Goal: Communication & Community: Answer question/provide support

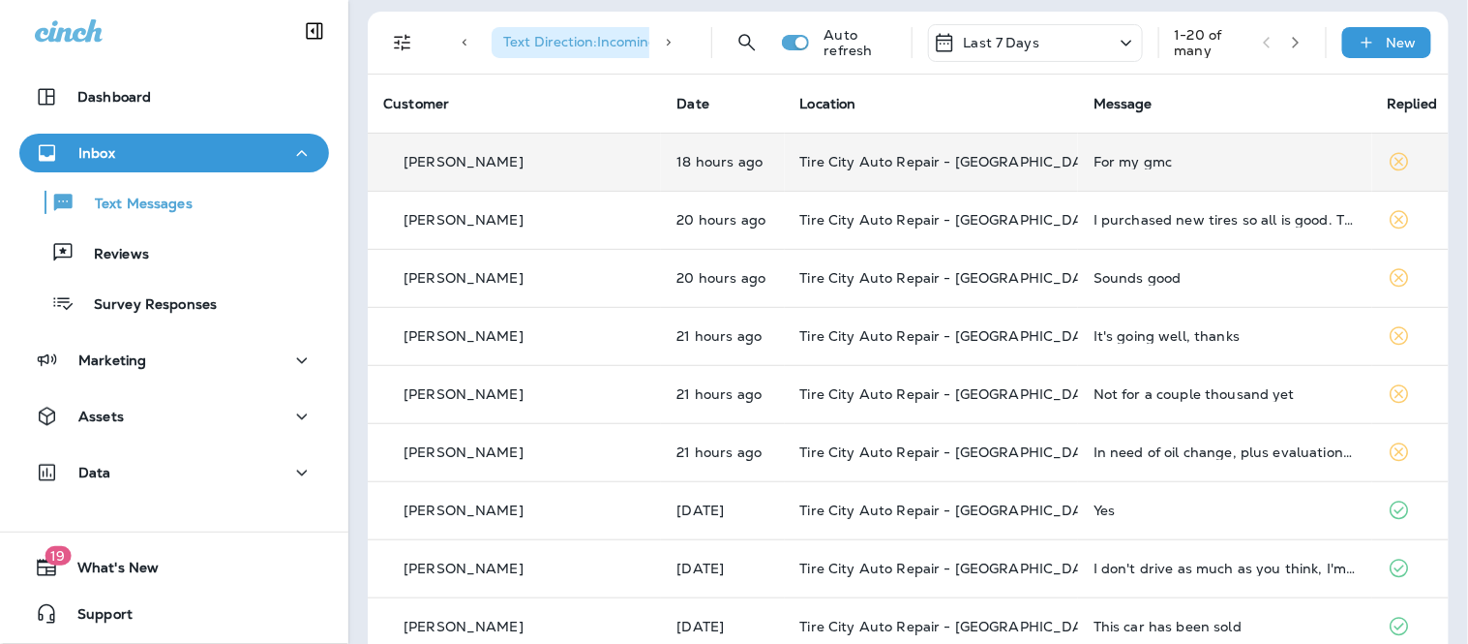
scroll to position [107, 0]
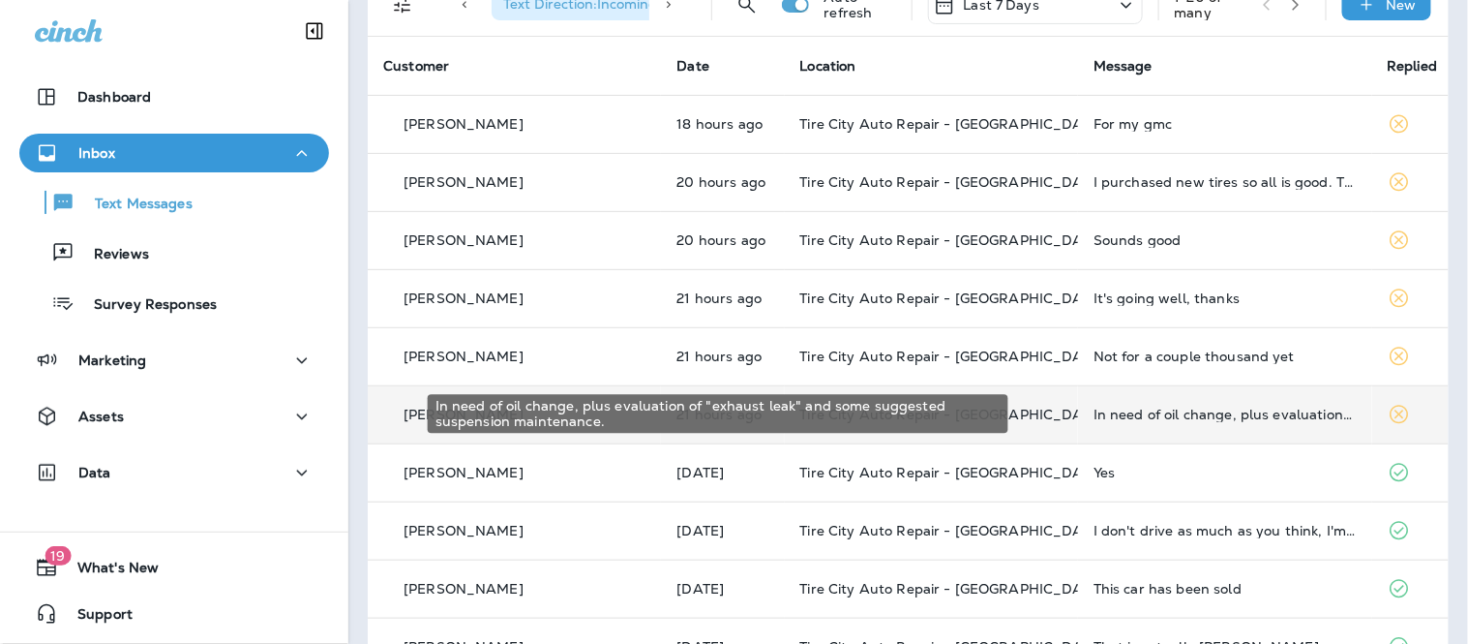
click at [1161, 408] on div "In need of oil change, plus evaluation of "exhaust leak" and some suggested sus…" at bounding box center [1225, 414] width 262 height 15
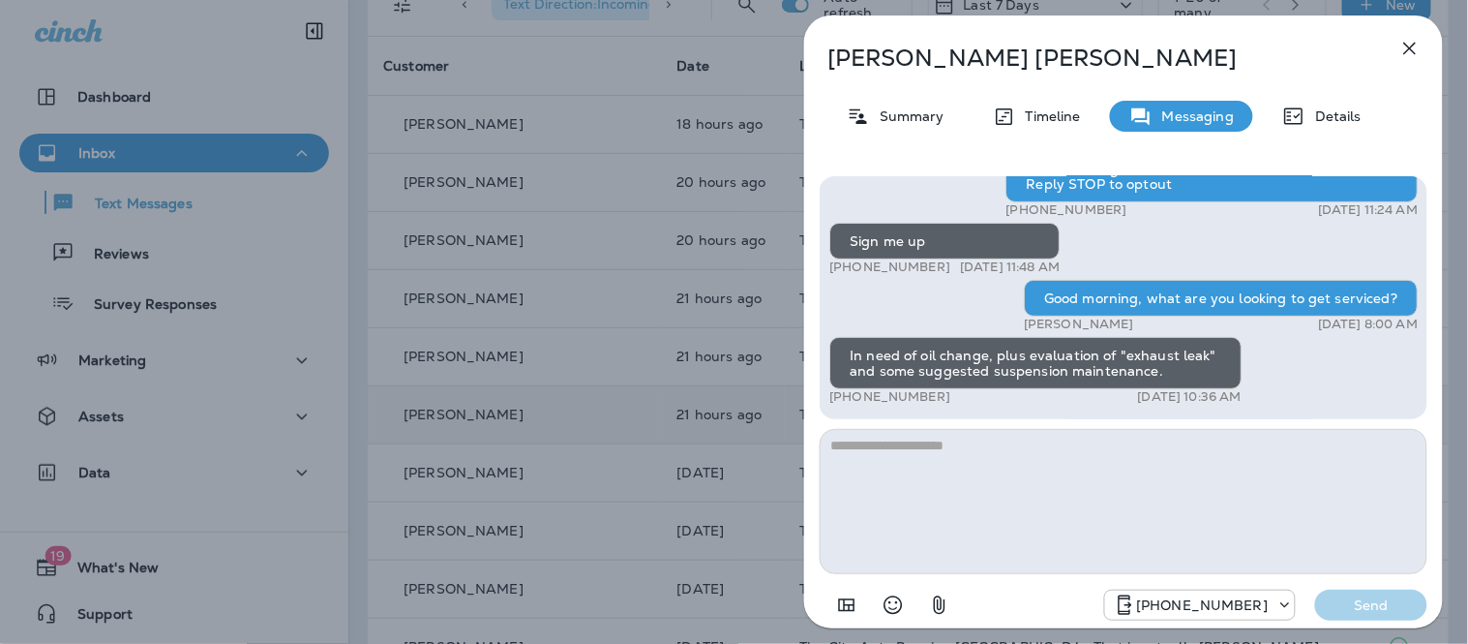
click at [1400, 37] on icon "button" at bounding box center [1410, 48] width 23 height 23
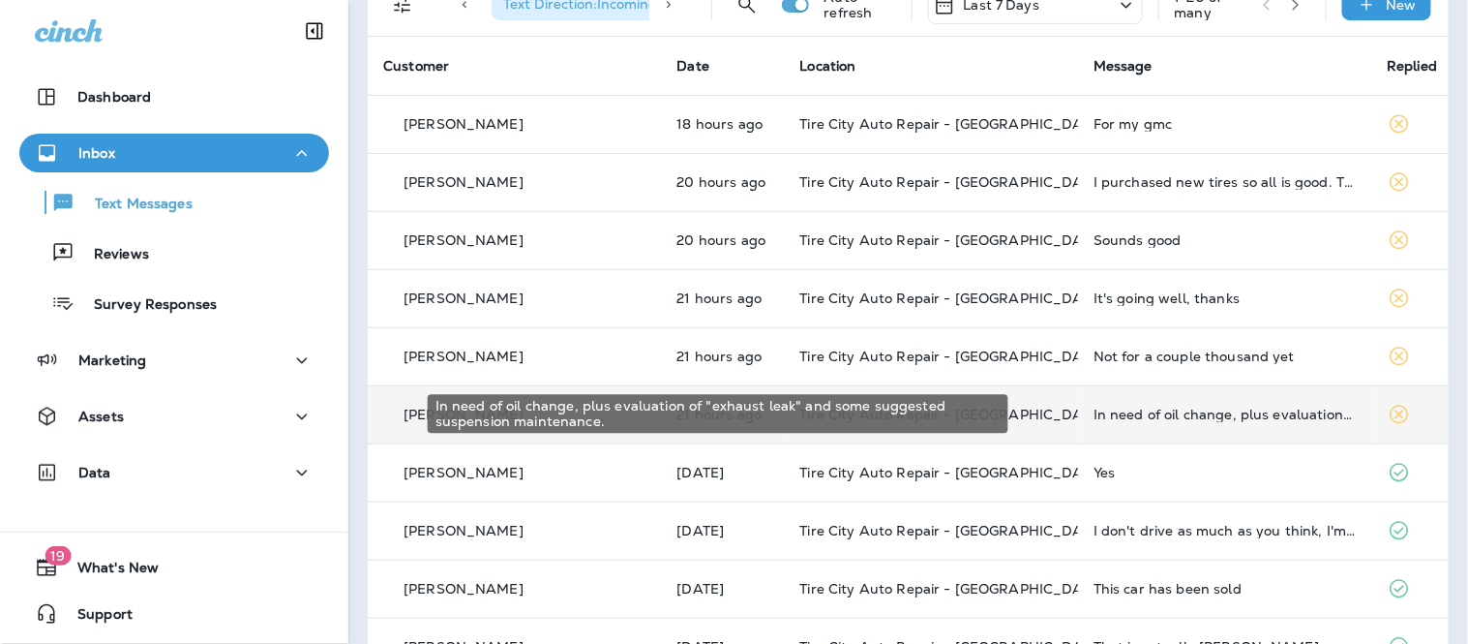
click at [1160, 416] on div "In need of oil change, plus evaluation of "exhaust leak" and some suggested sus…" at bounding box center [1225, 414] width 262 height 15
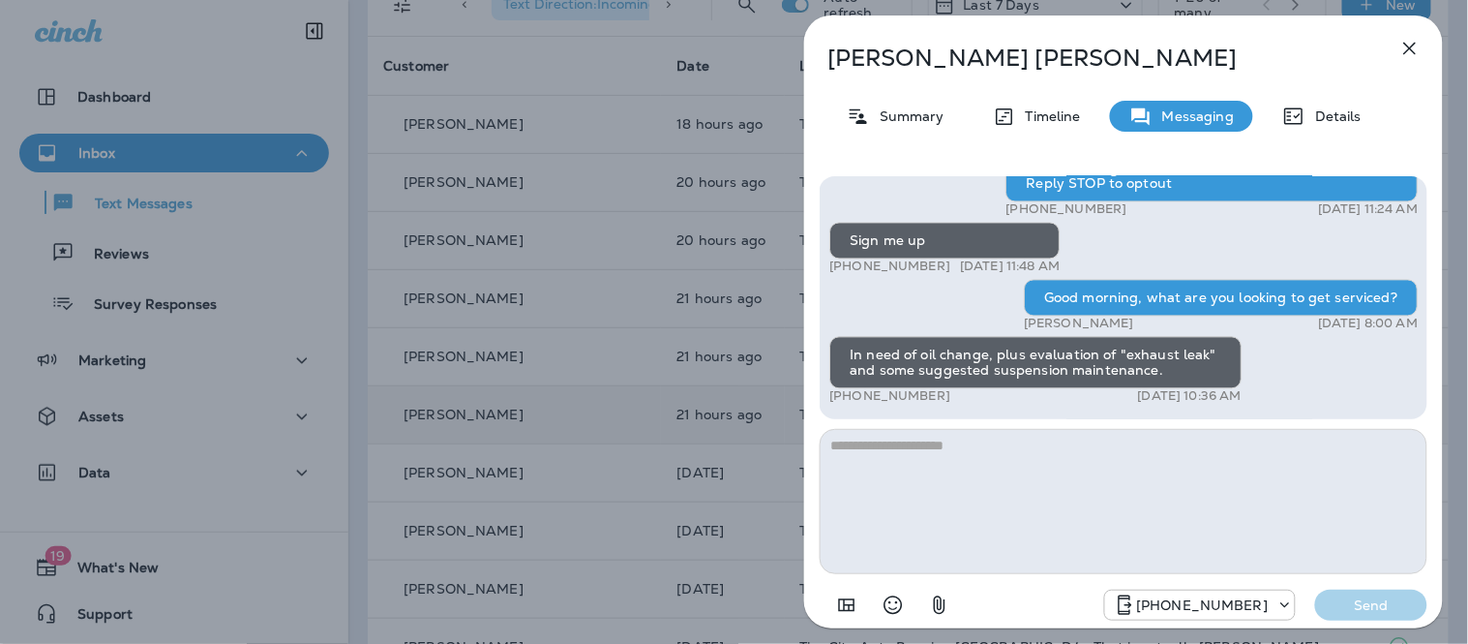
click at [1000, 520] on textarea at bounding box center [1124, 501] width 608 height 145
type textarea "**********"
click at [1391, 610] on p "Send" at bounding box center [1371, 604] width 81 height 17
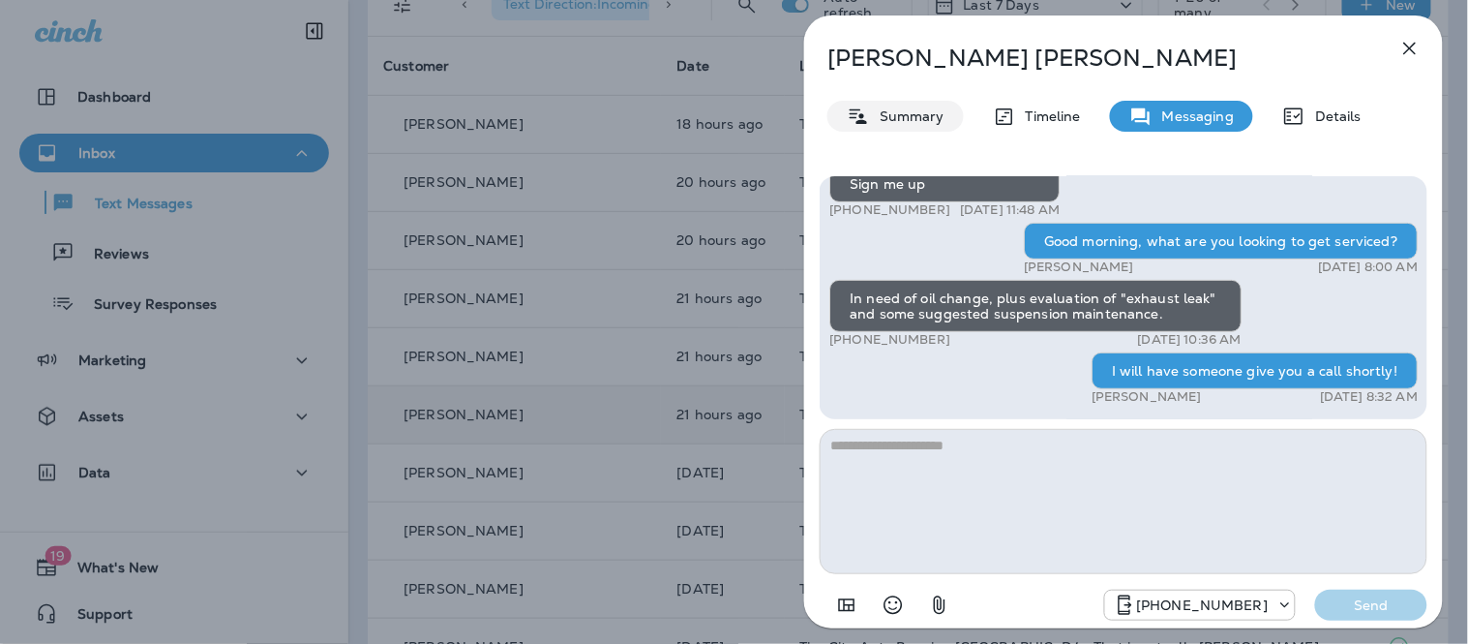
click at [914, 119] on p "Summary" at bounding box center [907, 115] width 75 height 15
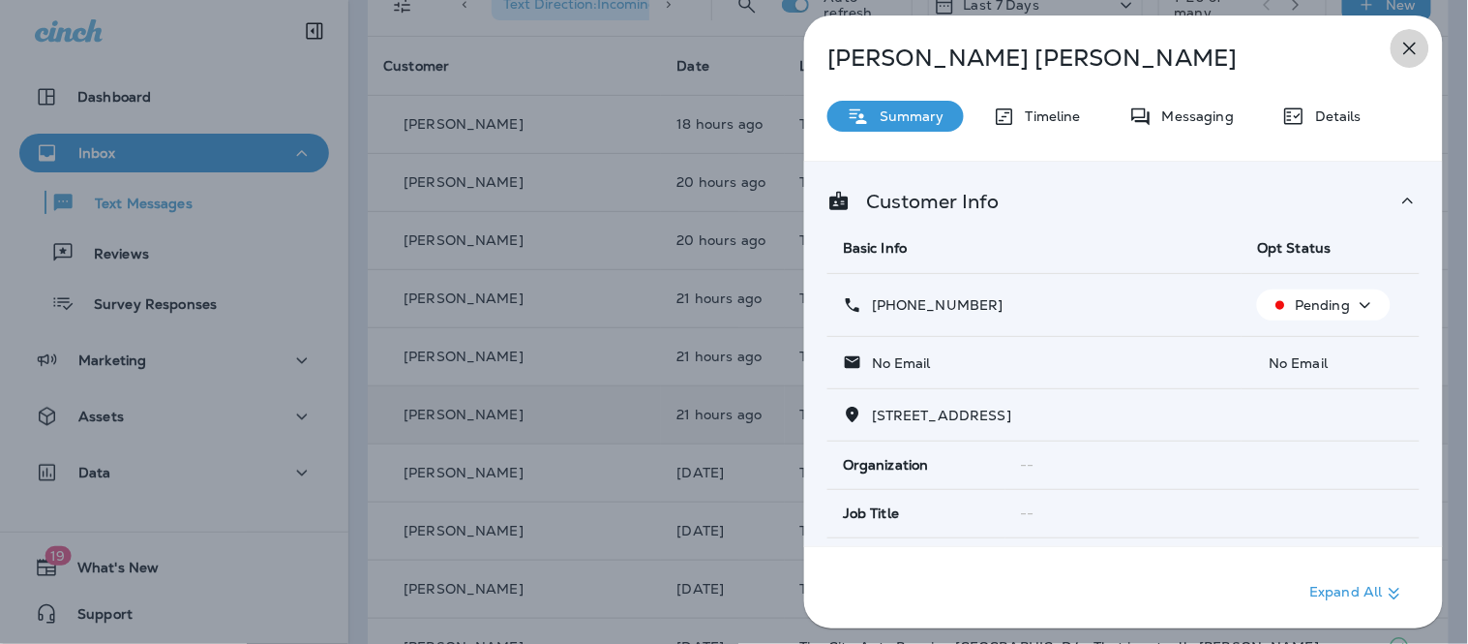
click at [1408, 61] on button "button" at bounding box center [1410, 48] width 39 height 39
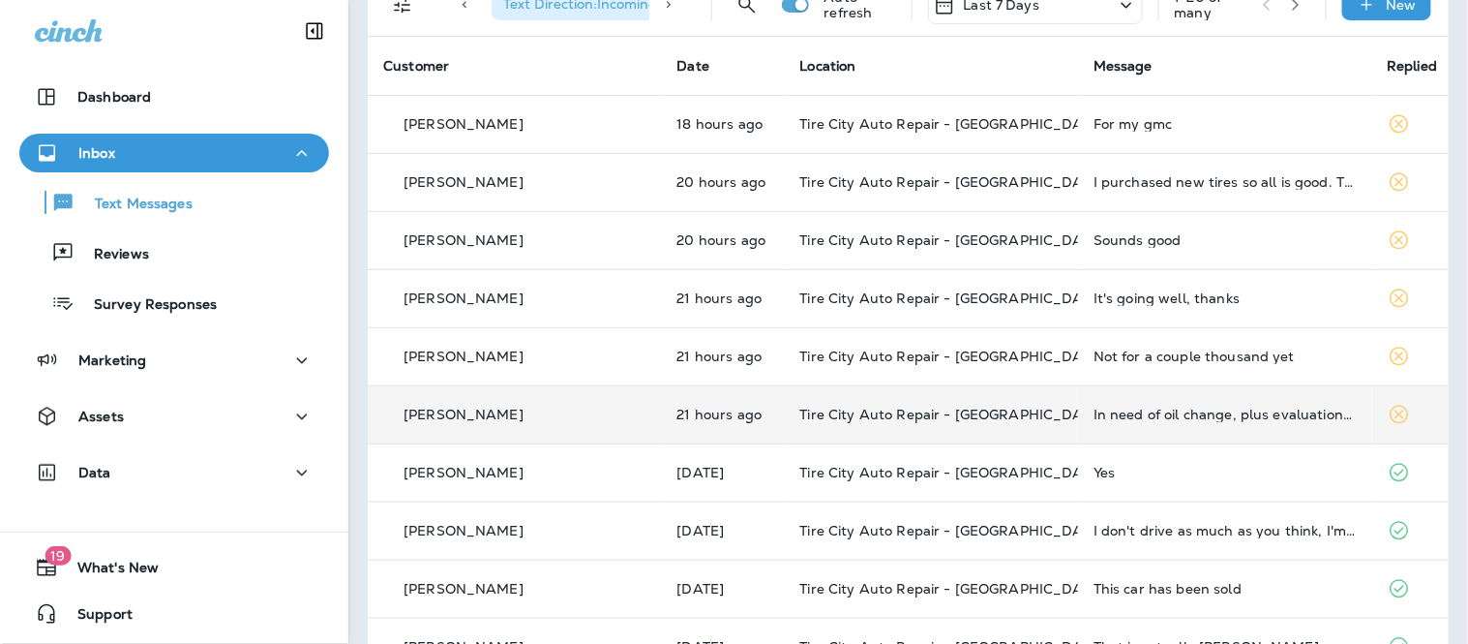
click at [961, 412] on p "Tire City Auto Repair - [GEOGRAPHIC_DATA]" at bounding box center [931, 414] width 262 height 15
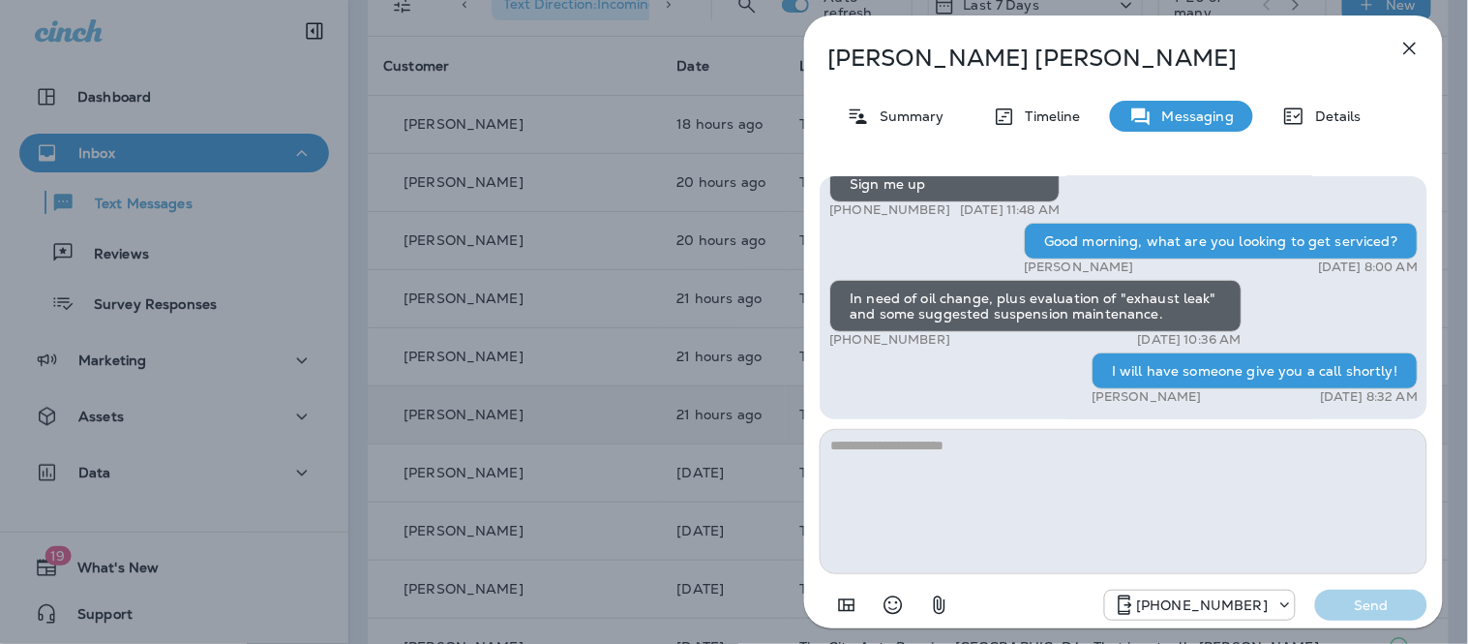
click at [1407, 50] on icon "button" at bounding box center [1410, 48] width 23 height 23
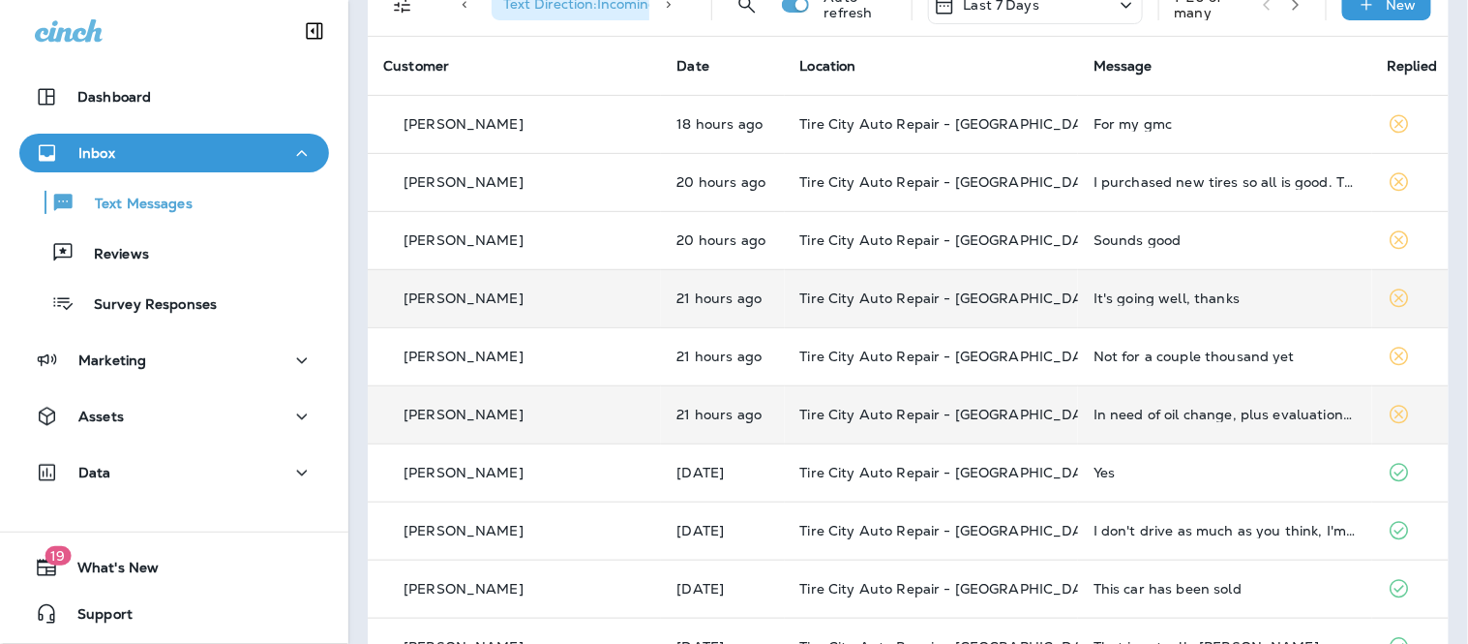
click at [1175, 302] on div "It's going well, thanks" at bounding box center [1225, 297] width 262 height 15
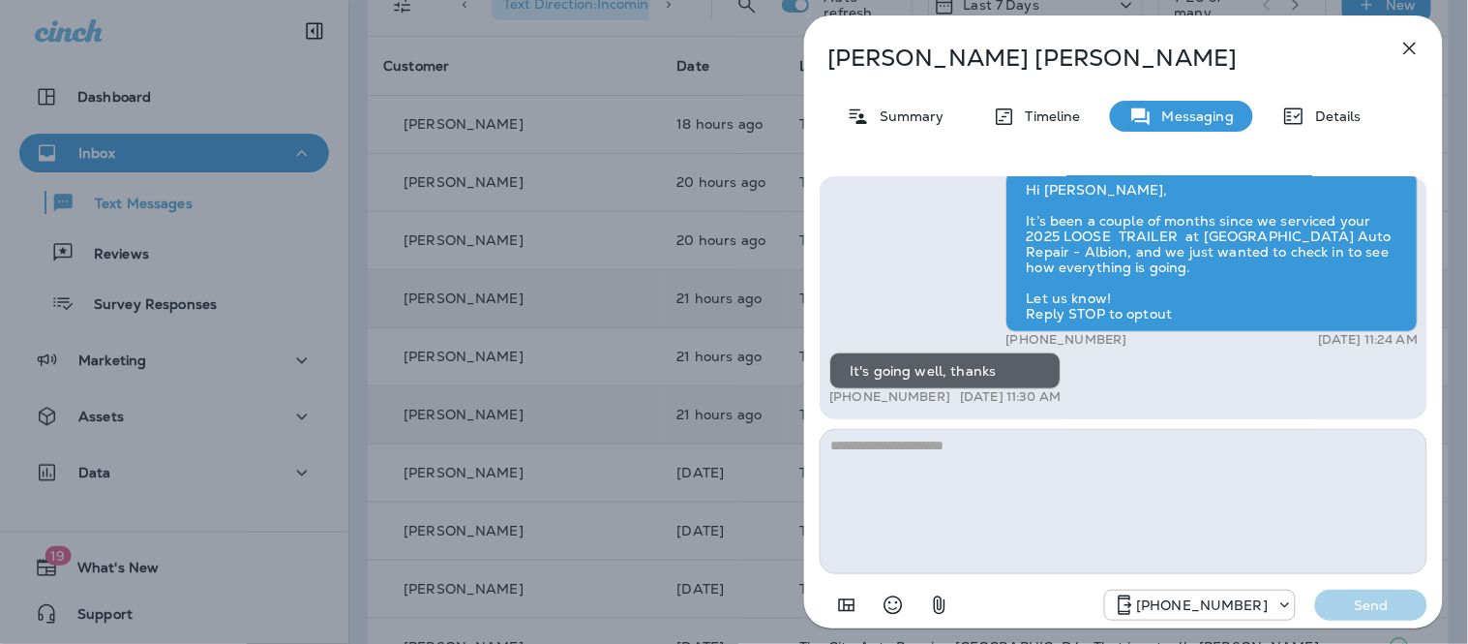
click at [883, 602] on icon "Select an emoji" at bounding box center [893, 604] width 23 height 23
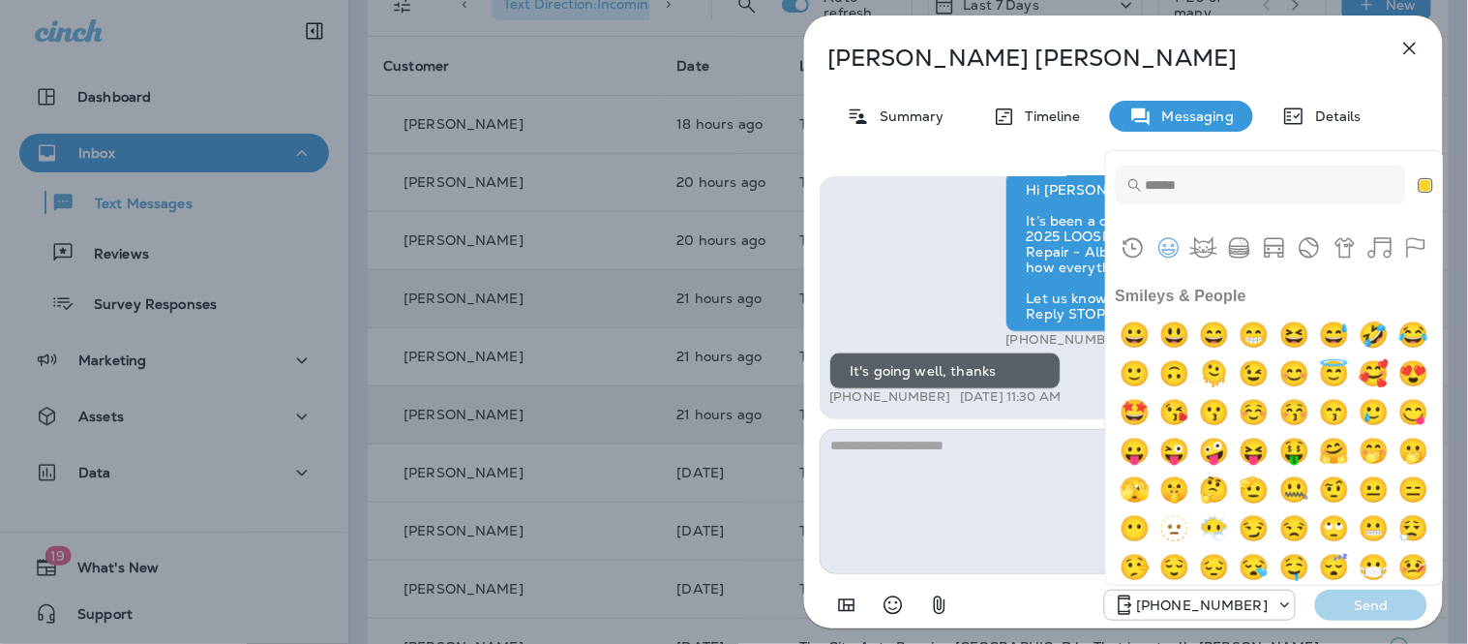
click at [1221, 177] on input "Type to search for an emoji" at bounding box center [1261, 185] width 290 height 39
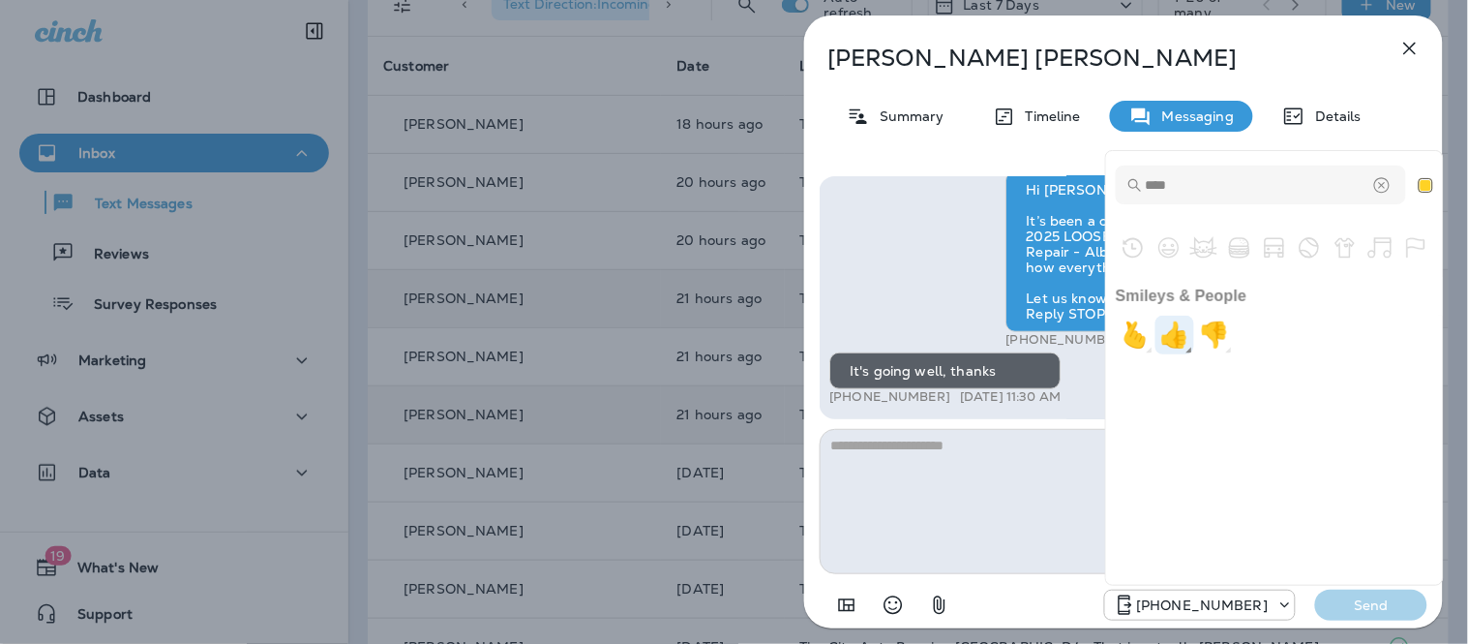
type input "****"
click at [1177, 324] on img "+1" at bounding box center [1175, 335] width 39 height 39
type textarea "**"
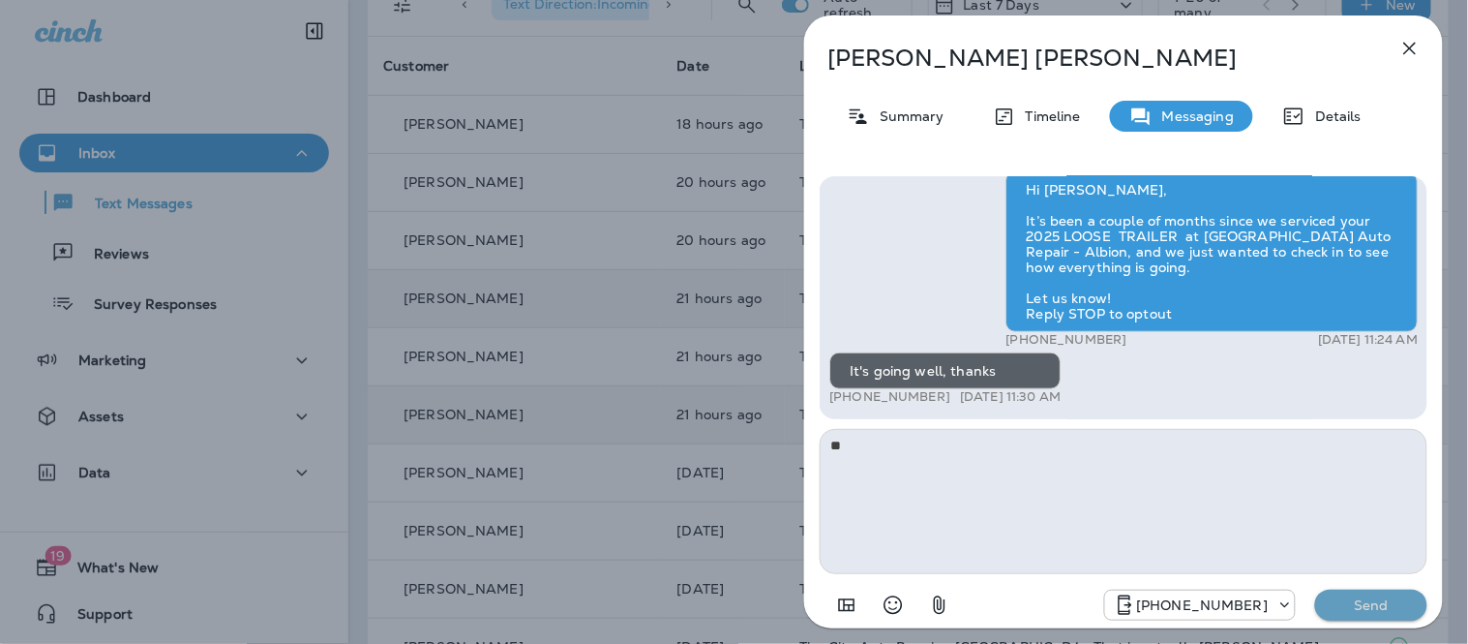
click at [1392, 611] on p "Send" at bounding box center [1371, 604] width 81 height 17
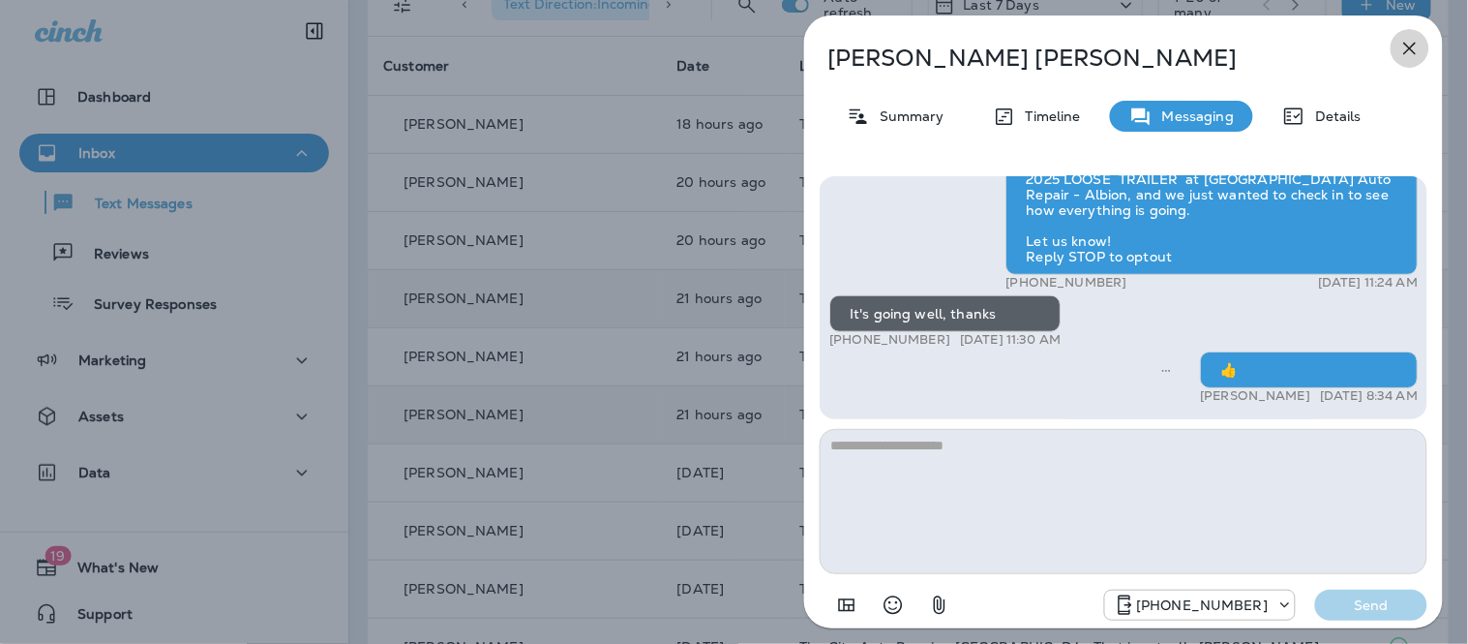
click at [1414, 49] on icon "button" at bounding box center [1410, 48] width 23 height 23
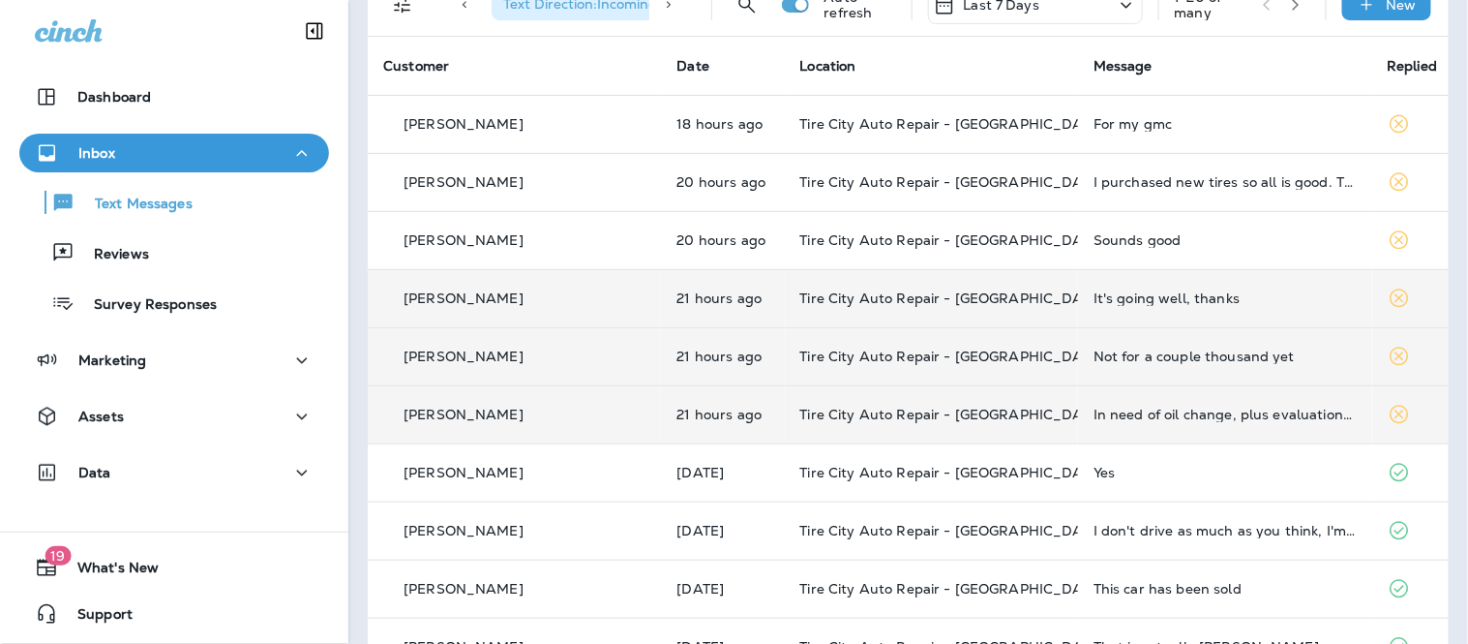
click at [1242, 359] on div "Not for a couple thousand yet" at bounding box center [1225, 355] width 262 height 15
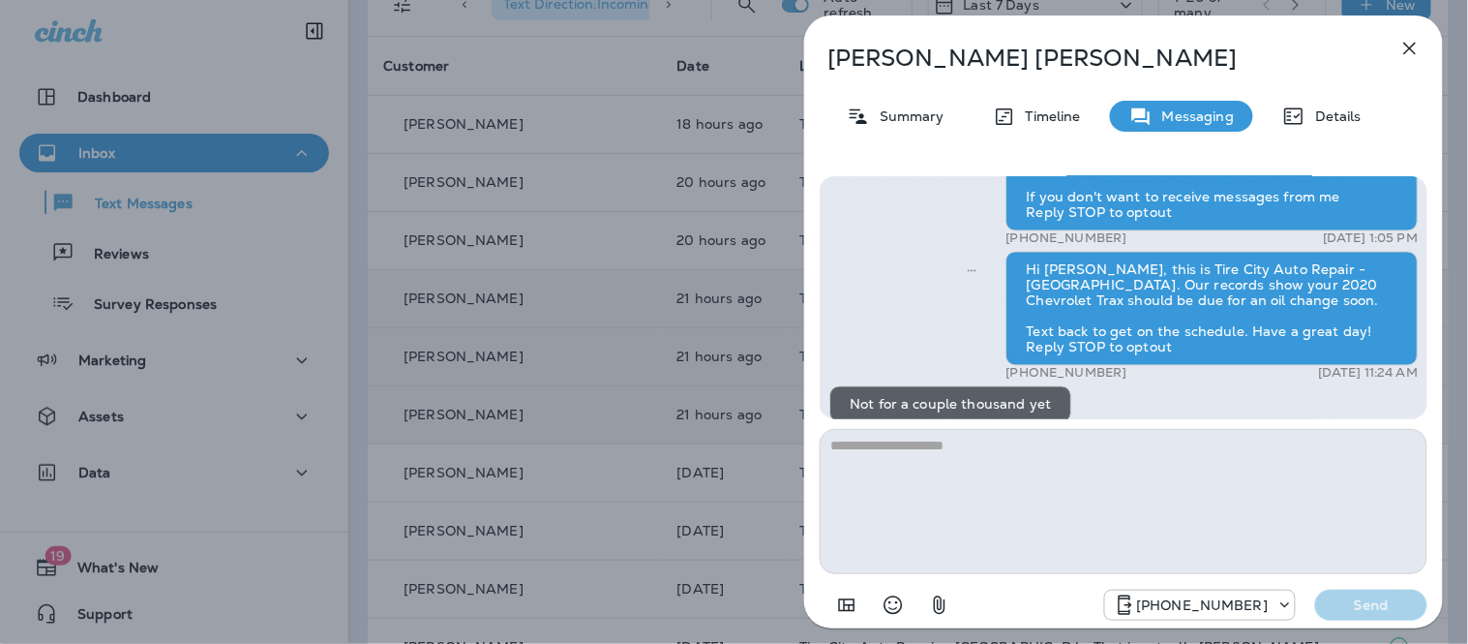
click at [1055, 496] on textarea at bounding box center [1124, 501] width 608 height 145
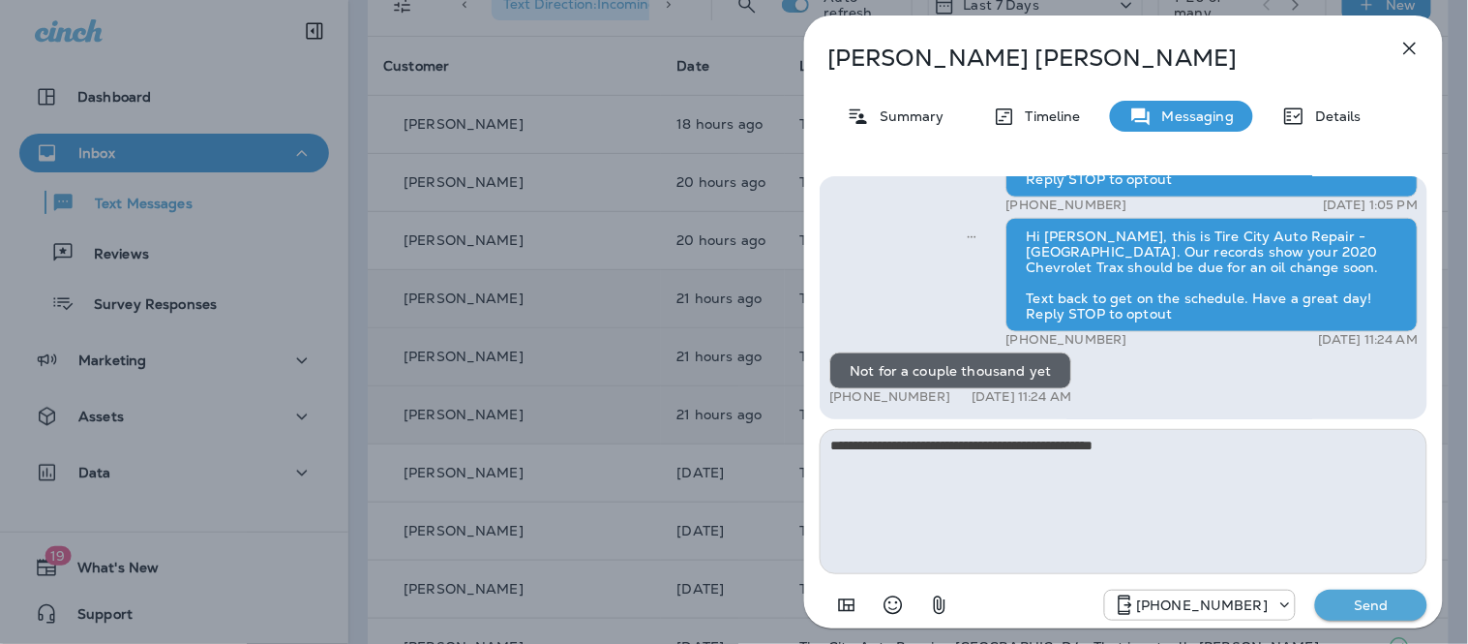
type textarea "**********"
click at [1410, 604] on p "Send" at bounding box center [1371, 604] width 81 height 17
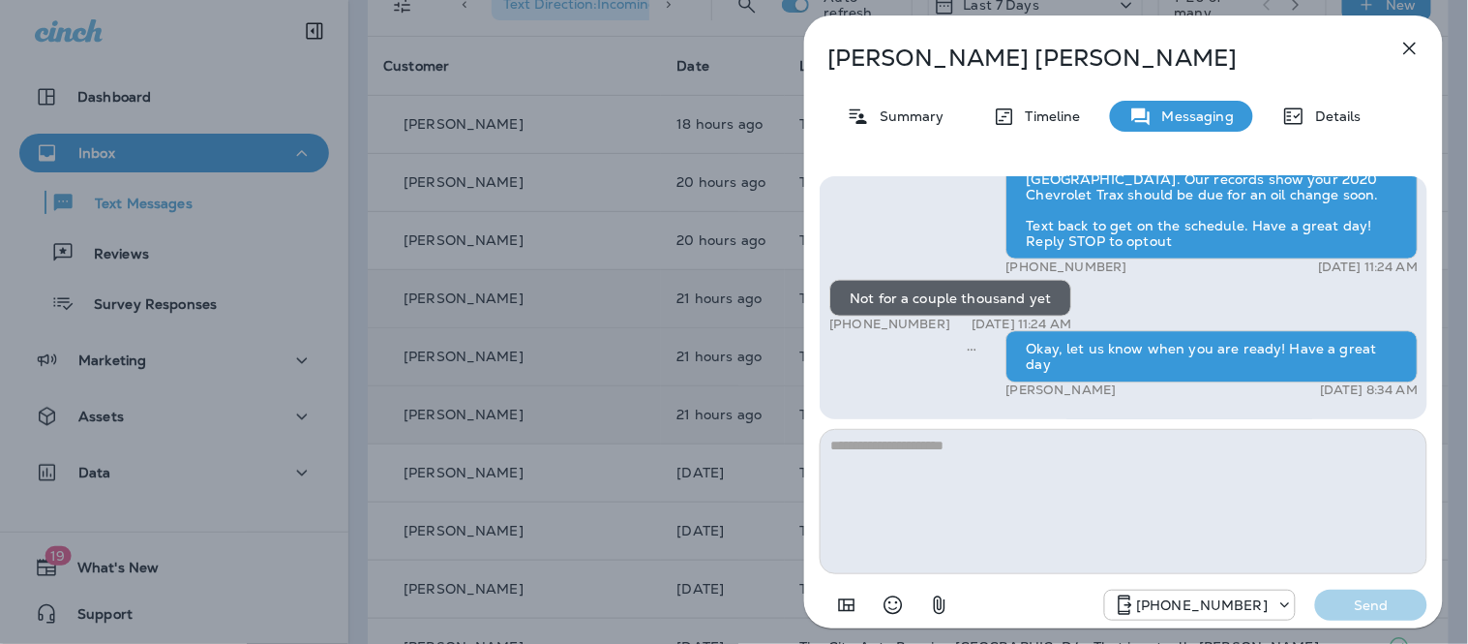
click at [1411, 54] on icon "button" at bounding box center [1410, 48] width 23 height 23
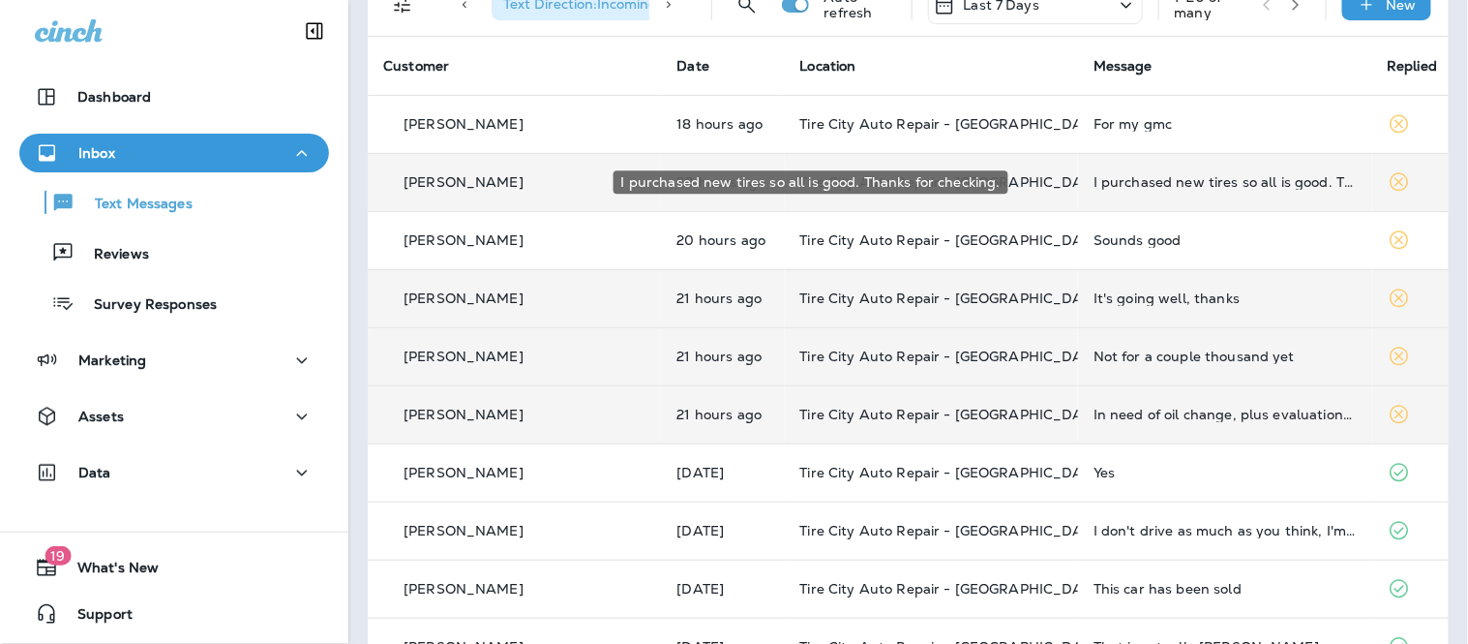
click at [1208, 188] on div "I purchased new tires so all is good. Thanks for checking." at bounding box center [1225, 181] width 262 height 15
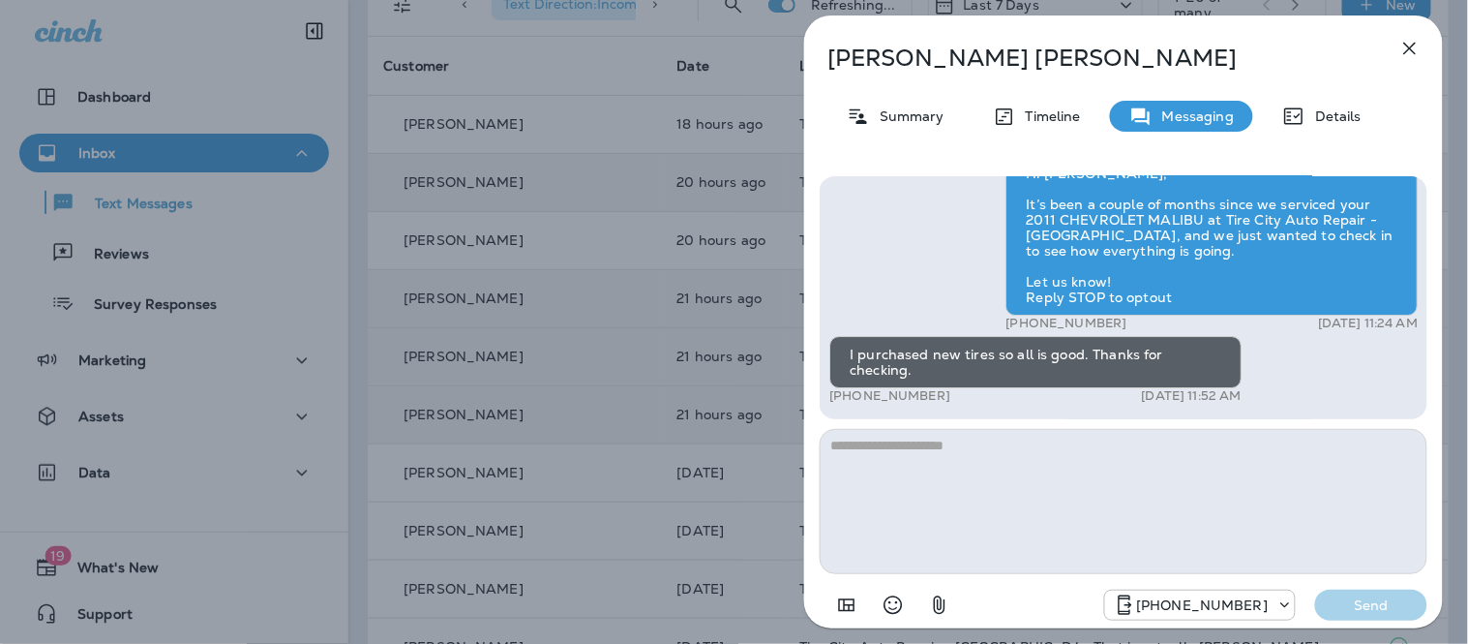
click at [1008, 535] on textarea at bounding box center [1124, 501] width 608 height 145
type textarea "**********"
click at [1373, 602] on p "Send" at bounding box center [1371, 604] width 81 height 17
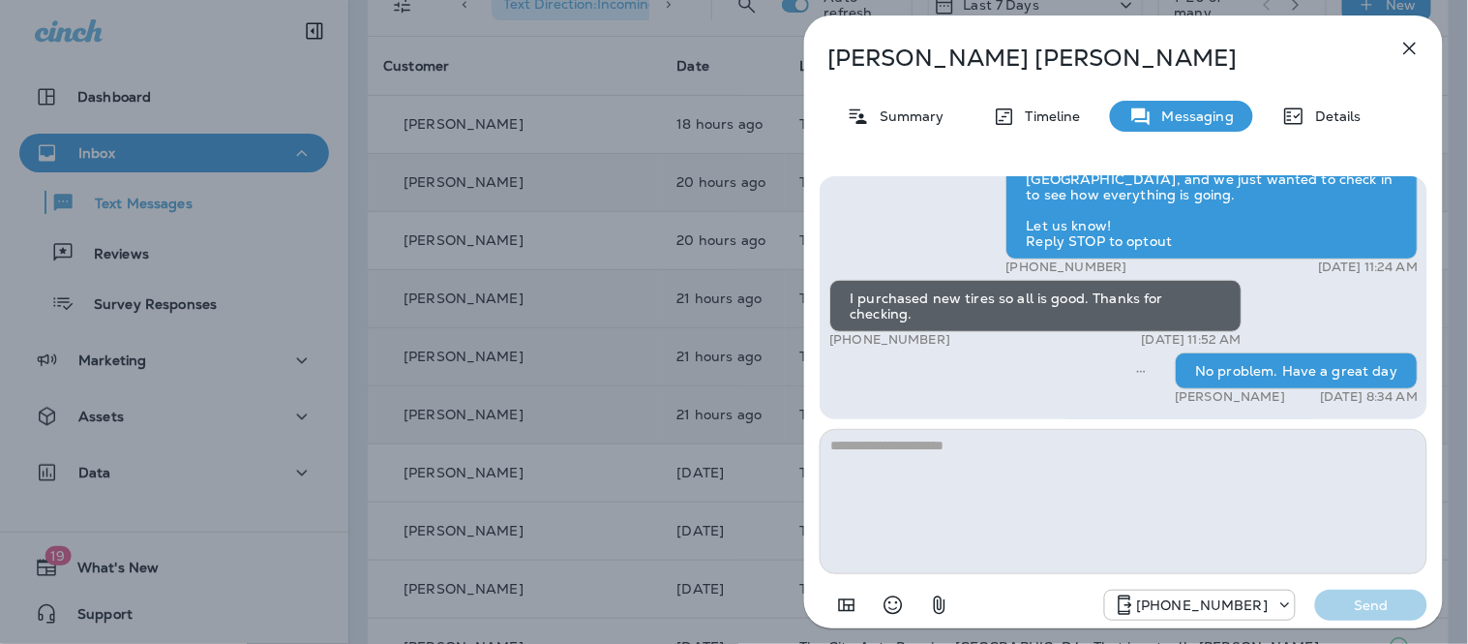
click at [1413, 55] on icon "button" at bounding box center [1410, 48] width 23 height 23
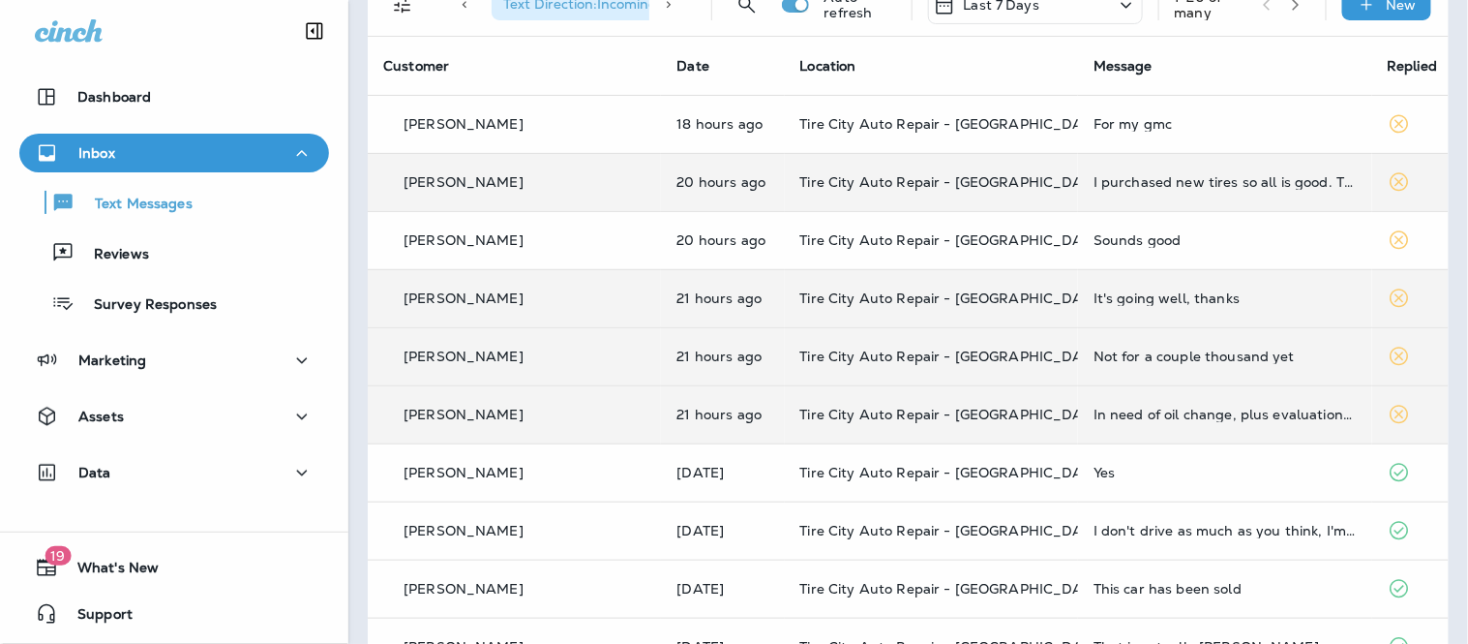
click at [1173, 134] on td "For my gmc" at bounding box center [1224, 124] width 293 height 58
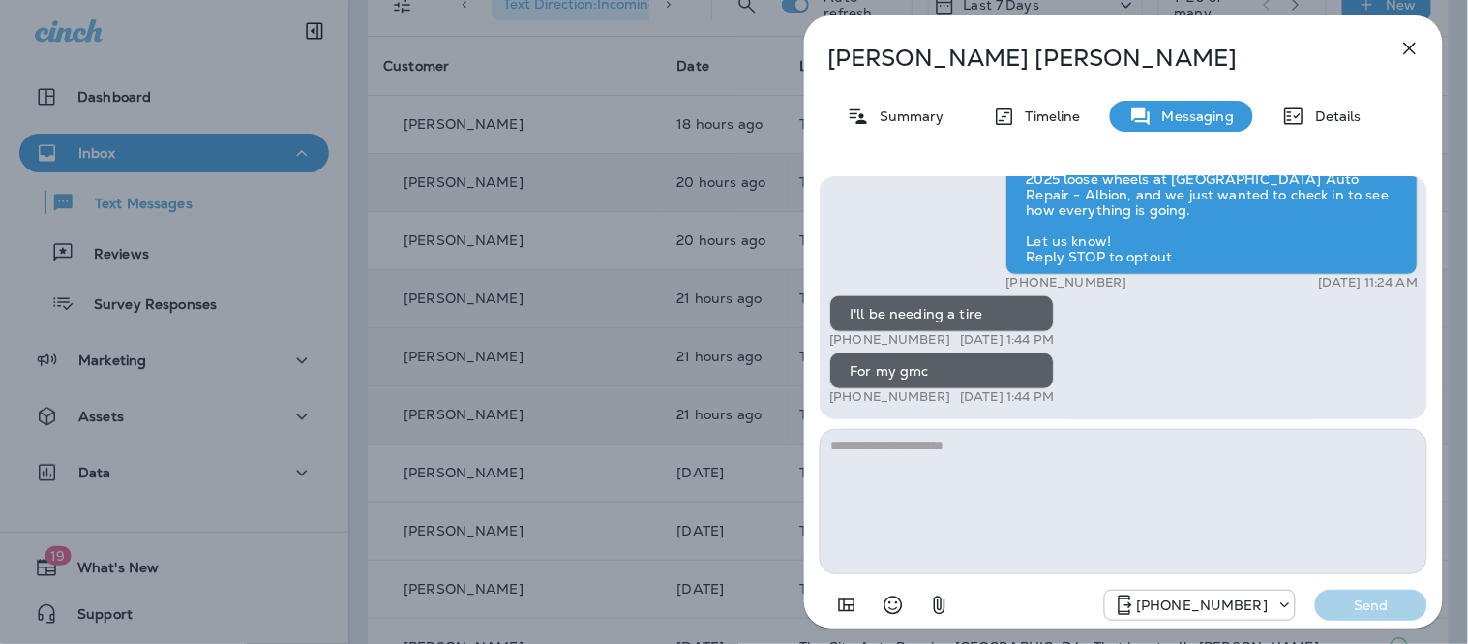
scroll to position [1, 0]
click at [1406, 54] on icon "button" at bounding box center [1410, 48] width 23 height 23
